Goal: Task Accomplishment & Management: Complete application form

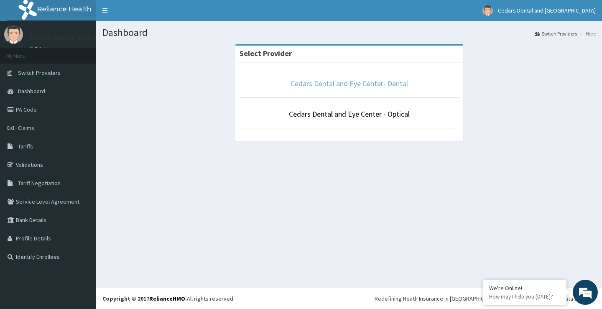
click at [368, 85] on link "Cedars Dental and Eye Center- Dental" at bounding box center [349, 84] width 117 height 10
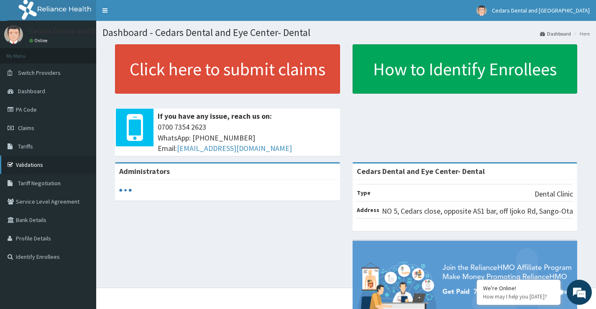
click at [41, 164] on link "Validations" at bounding box center [48, 165] width 96 height 18
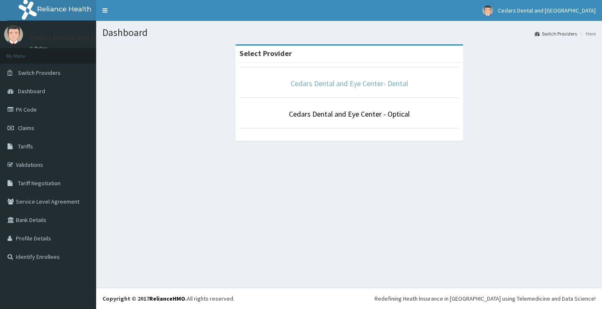
click at [314, 83] on link "Cedars Dental and Eye Center- Dental" at bounding box center [349, 84] width 117 height 10
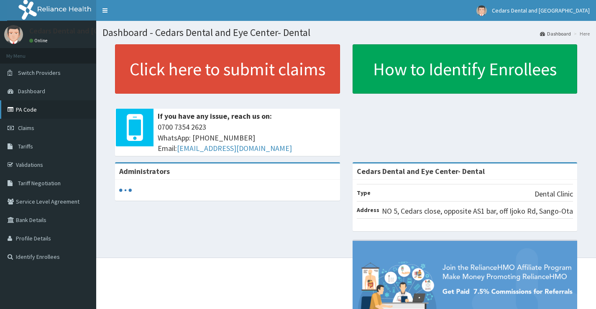
click at [31, 108] on link "PA Code" at bounding box center [48, 109] width 96 height 18
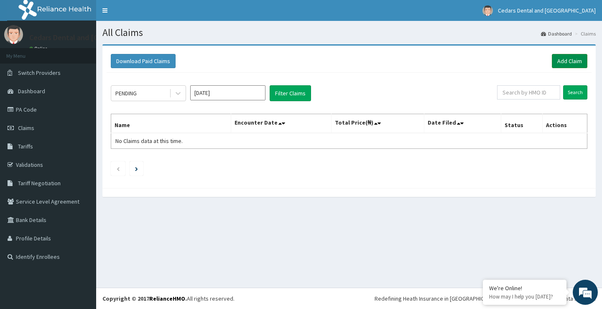
click at [566, 60] on link "Add Claim" at bounding box center [570, 61] width 36 height 14
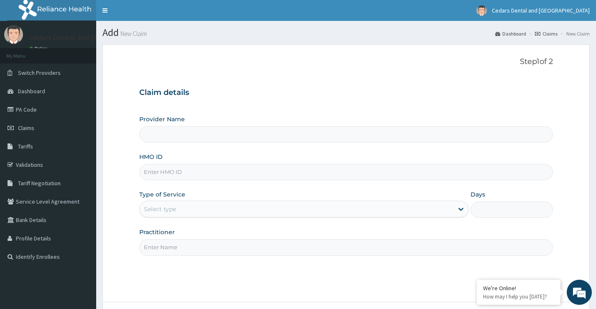
click at [179, 173] on input "HMO ID" at bounding box center [345, 172] width 413 height 16
type input "Cedars Dental and Eye Center- Dental"
type input "w"
type input "WML/10029/C"
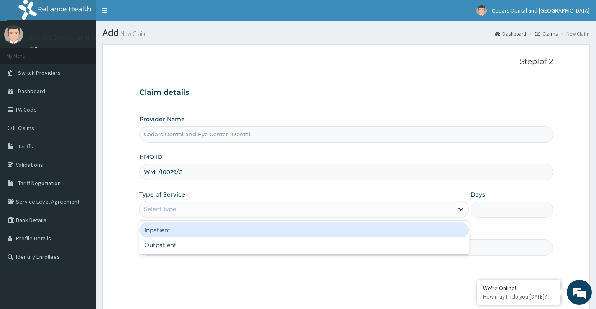
click at [457, 210] on icon at bounding box center [461, 209] width 8 height 8
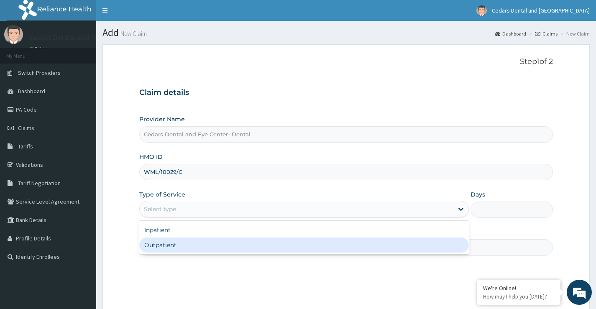
click at [180, 245] on div "Outpatient" at bounding box center [303, 244] width 329 height 15
type input "1"
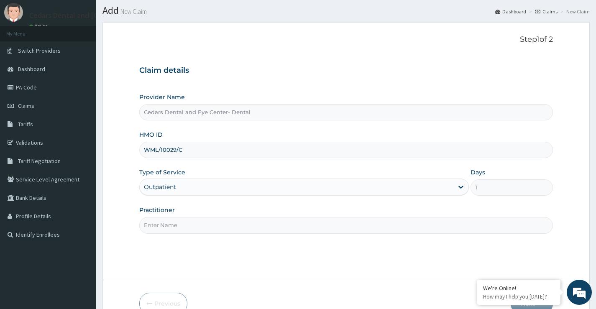
scroll to position [42, 0]
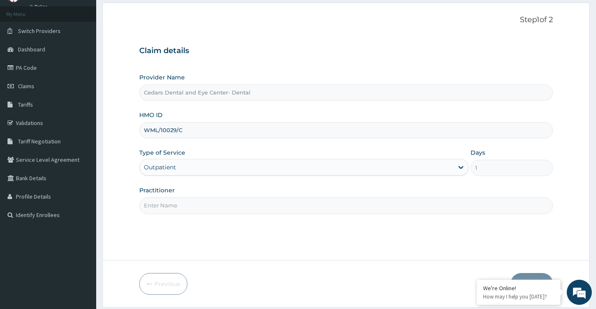
click at [161, 203] on input "Practitioner" at bounding box center [345, 205] width 413 height 16
type input "TUNJI OJO"
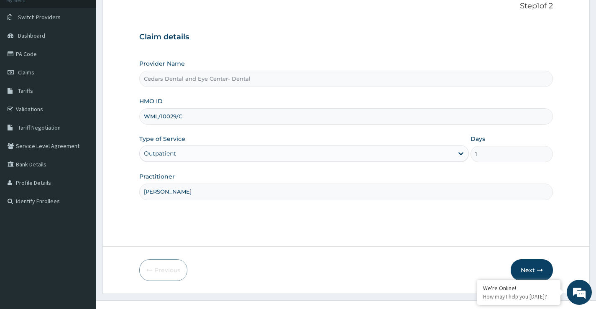
scroll to position [68, 0]
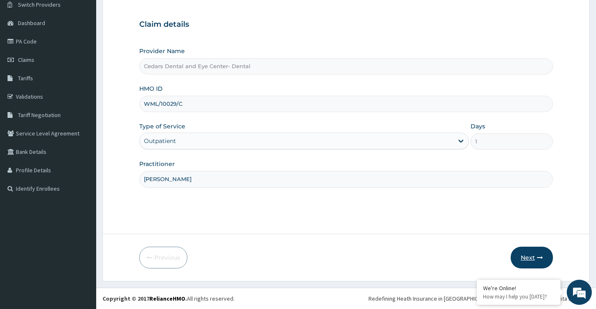
click at [527, 257] on button "Next" at bounding box center [531, 258] width 42 height 22
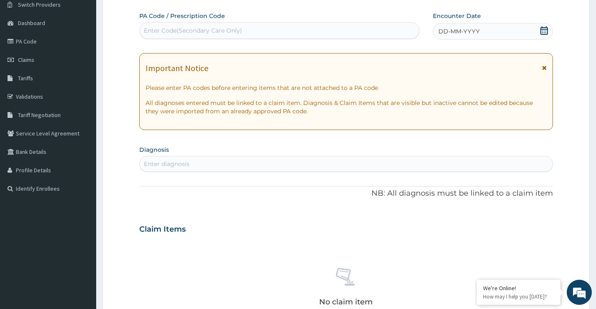
click at [218, 31] on div "Enter Code(Secondary Care Only)" at bounding box center [193, 30] width 98 height 8
type input "PA/51946B"
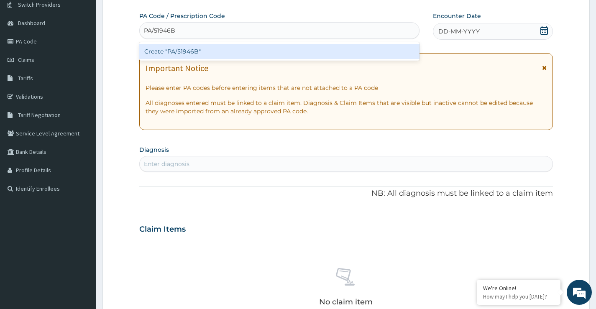
click at [265, 51] on div "Create "PA/51946B"" at bounding box center [279, 51] width 280 height 15
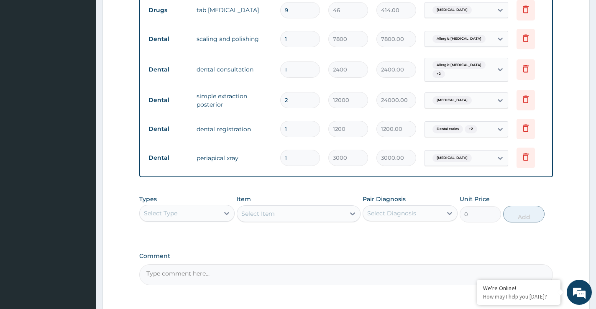
scroll to position [520, 0]
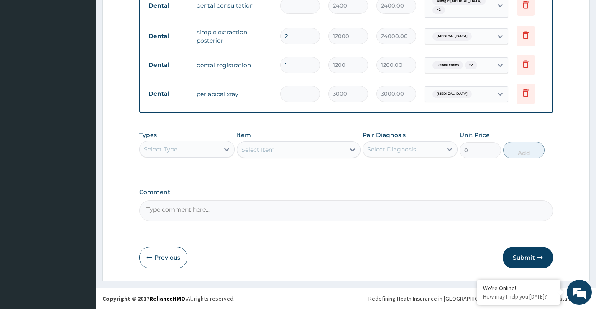
click at [525, 258] on button "Submit" at bounding box center [528, 258] width 50 height 22
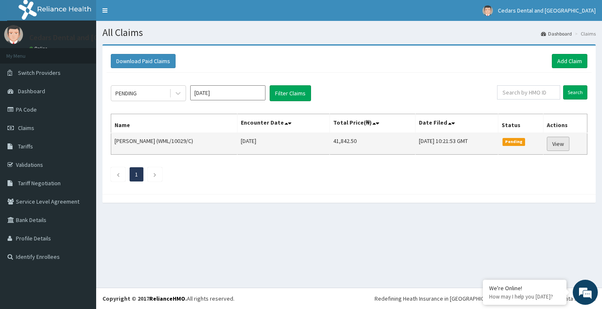
click at [561, 145] on link "View" at bounding box center [558, 144] width 23 height 14
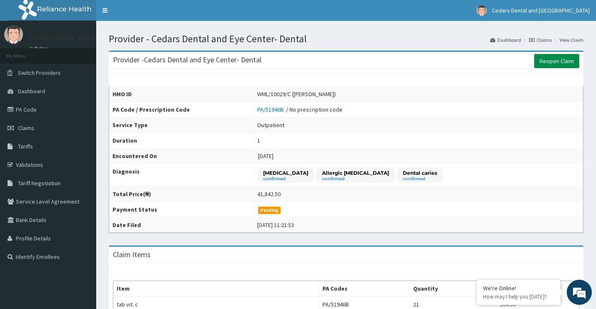
click at [548, 60] on link "Reopen Claim" at bounding box center [556, 61] width 45 height 14
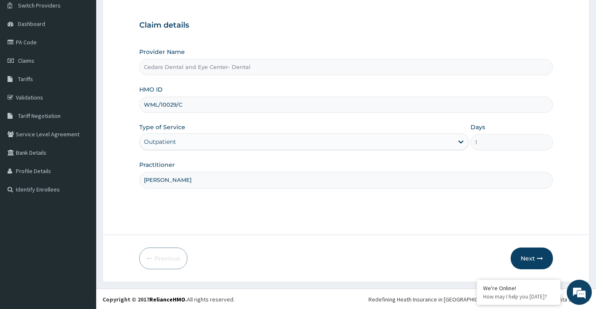
scroll to position [68, 0]
click at [528, 258] on button "Next" at bounding box center [531, 258] width 42 height 22
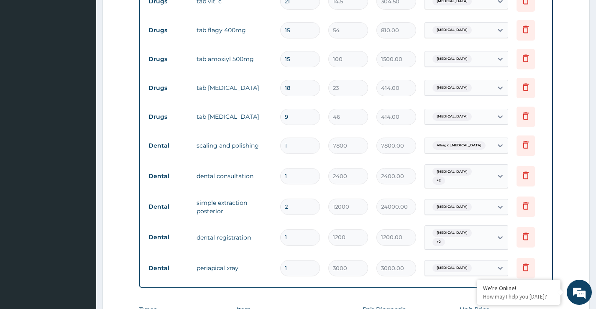
scroll to position [361, 0]
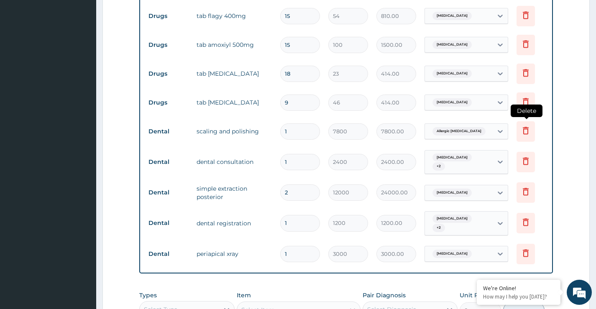
click at [526, 133] on icon at bounding box center [526, 130] width 10 height 10
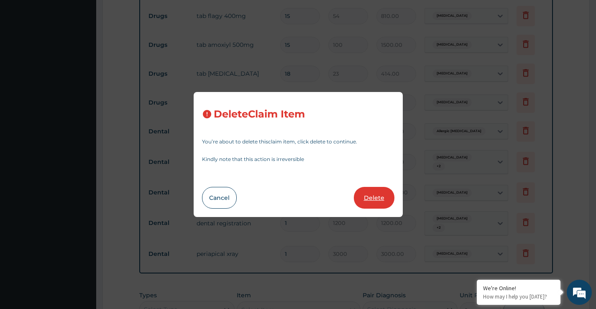
click at [379, 197] on button "Delete" at bounding box center [374, 198] width 41 height 22
type input "2400"
type input "2400.00"
type input "2"
type input "12000"
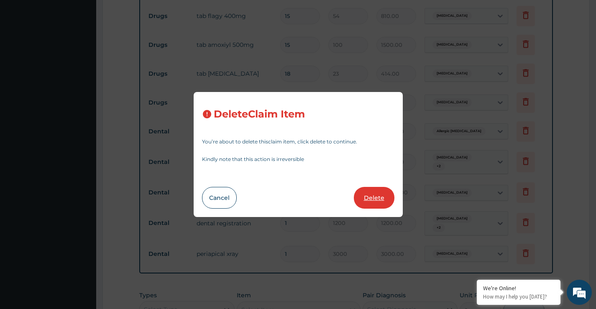
type input "24000.00"
type input "1"
type input "1200"
type input "1200.00"
type input "3000"
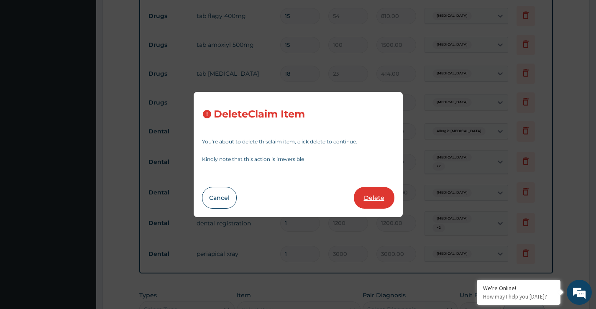
type input "3000.00"
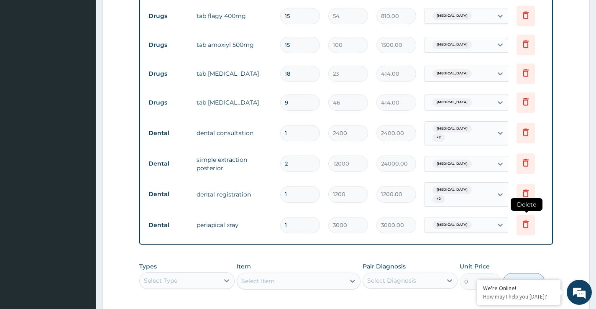
click at [524, 219] on icon at bounding box center [526, 224] width 10 height 10
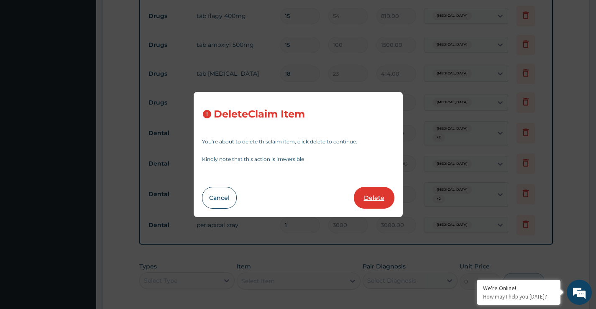
click at [368, 197] on button "Delete" at bounding box center [374, 198] width 41 height 22
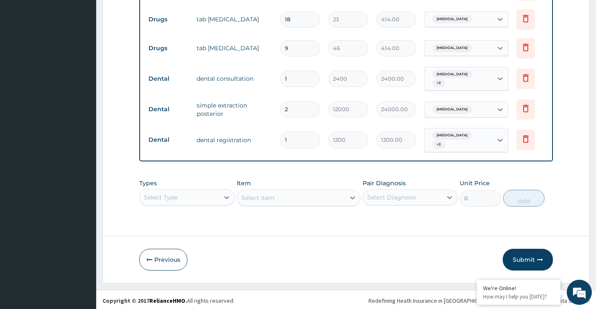
scroll to position [416, 0]
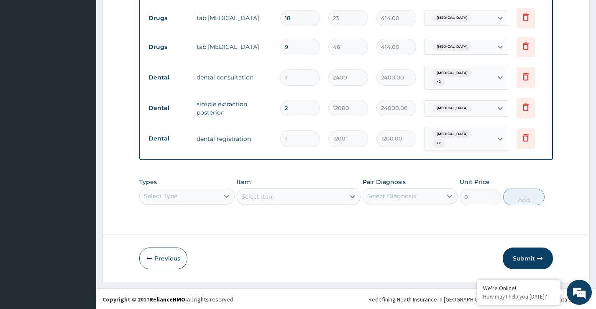
drag, startPoint x: 171, startPoint y: 224, endPoint x: 182, endPoint y: 224, distance: 11.3
click at [171, 212] on div "Types Select Type Item Select Item Pair Diagnosis Select Diagnosis Unit Price 0…" at bounding box center [345, 198] width 413 height 48
click at [523, 258] on button "Submit" at bounding box center [528, 259] width 50 height 22
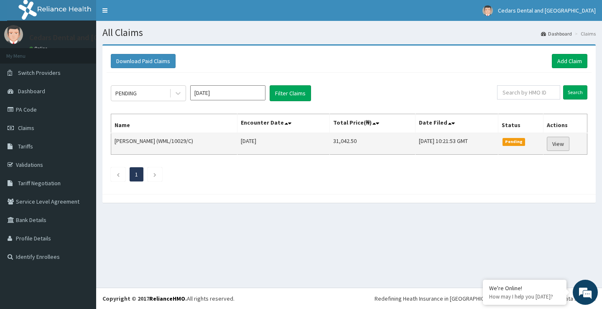
click at [559, 144] on link "View" at bounding box center [558, 144] width 23 height 14
